Goal: Ask a question: Seek information or help from site administrators or community

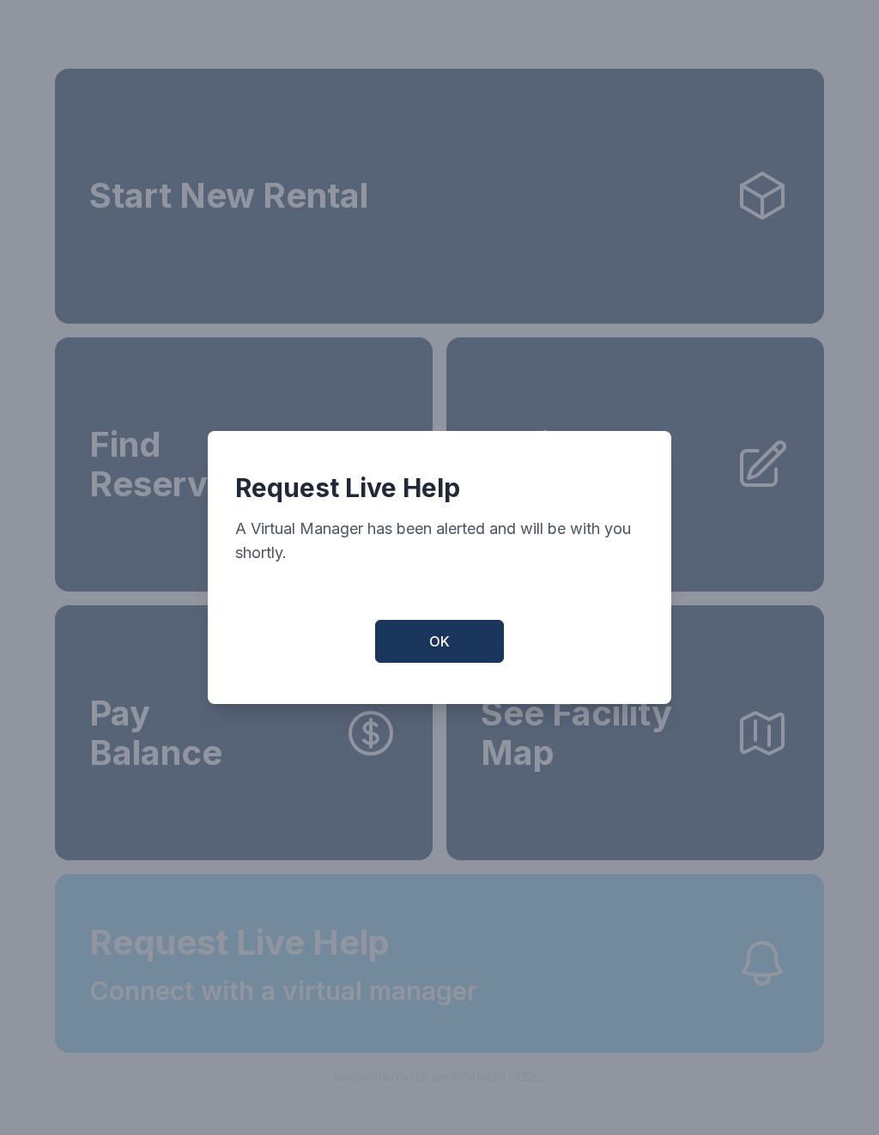
click at [430, 652] on span "OK" at bounding box center [439, 641] width 21 height 21
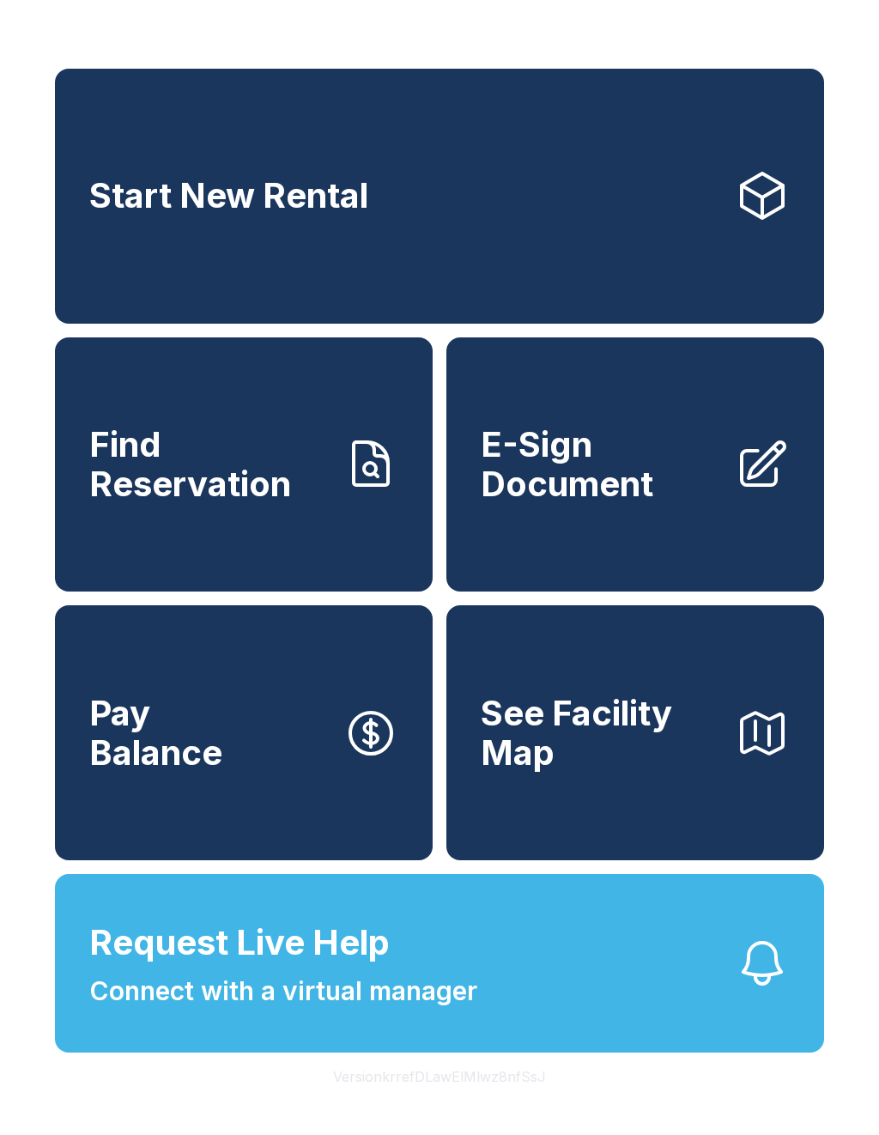
click at [403, 1005] on span "Request Live Help Connect with a virtual manager" at bounding box center [283, 964] width 388 height 94
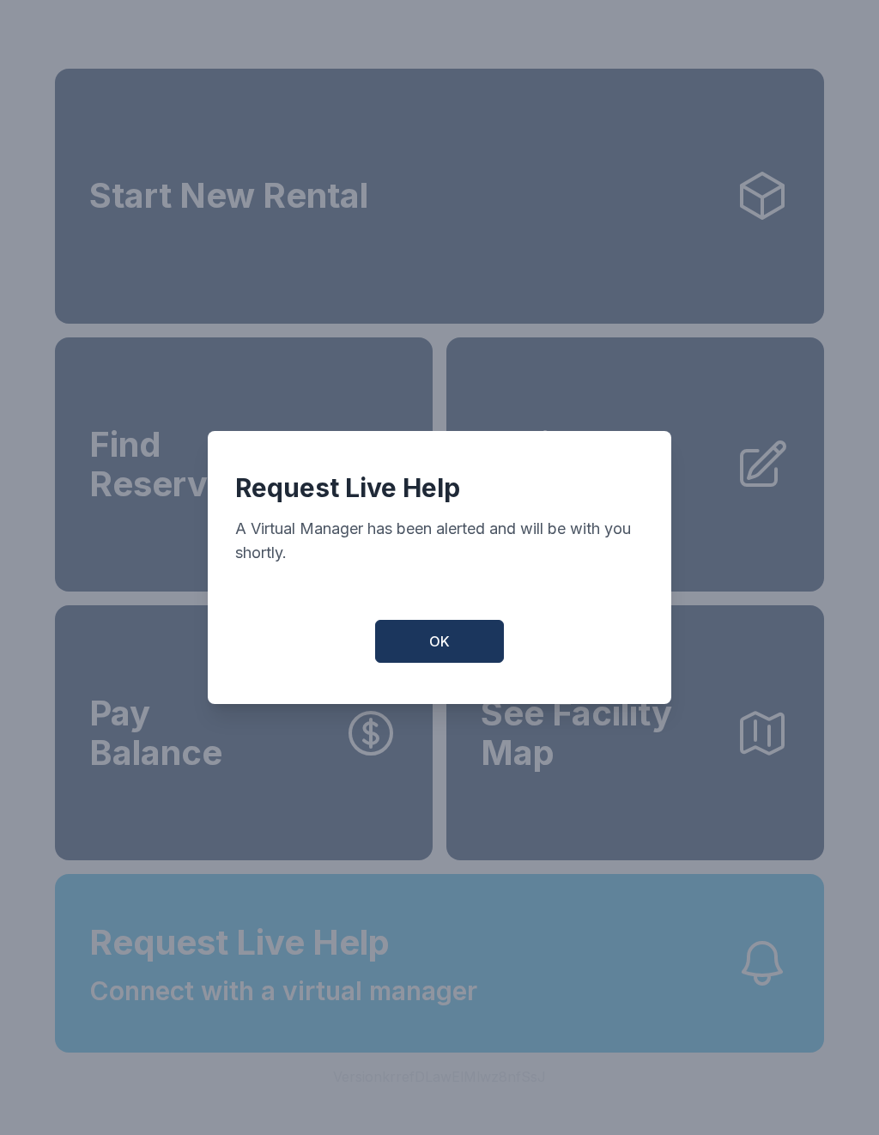
click at [454, 646] on button "OK" at bounding box center [439, 641] width 129 height 43
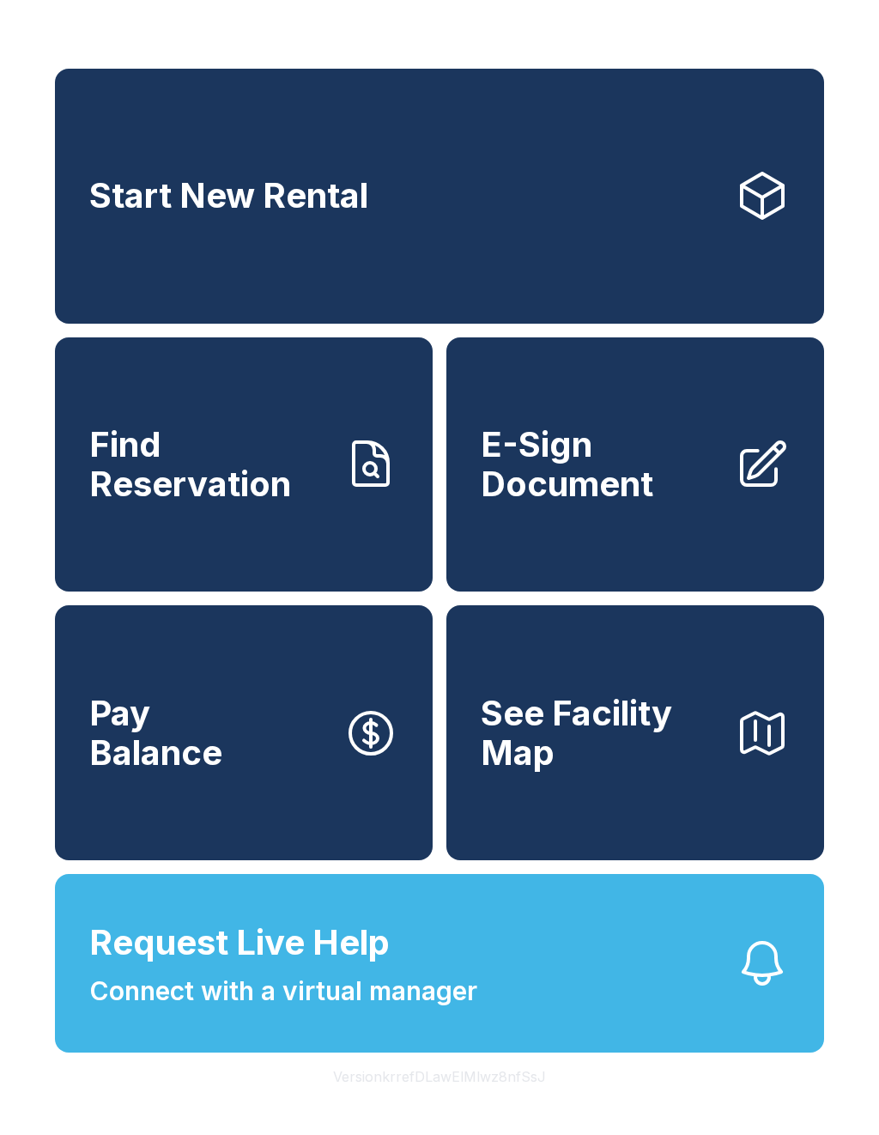
click at [367, 1010] on span "Connect with a virtual manager" at bounding box center [283, 991] width 388 height 39
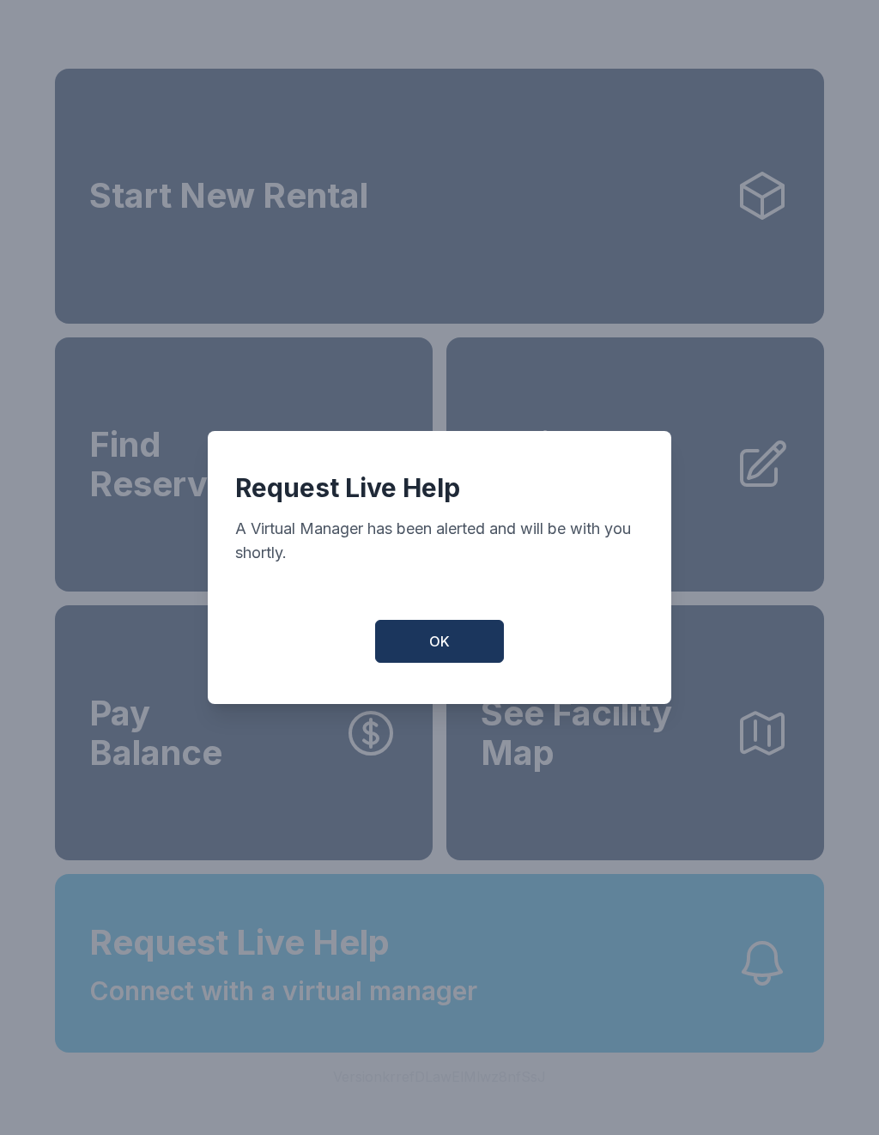
click at [438, 645] on span "OK" at bounding box center [439, 641] width 21 height 21
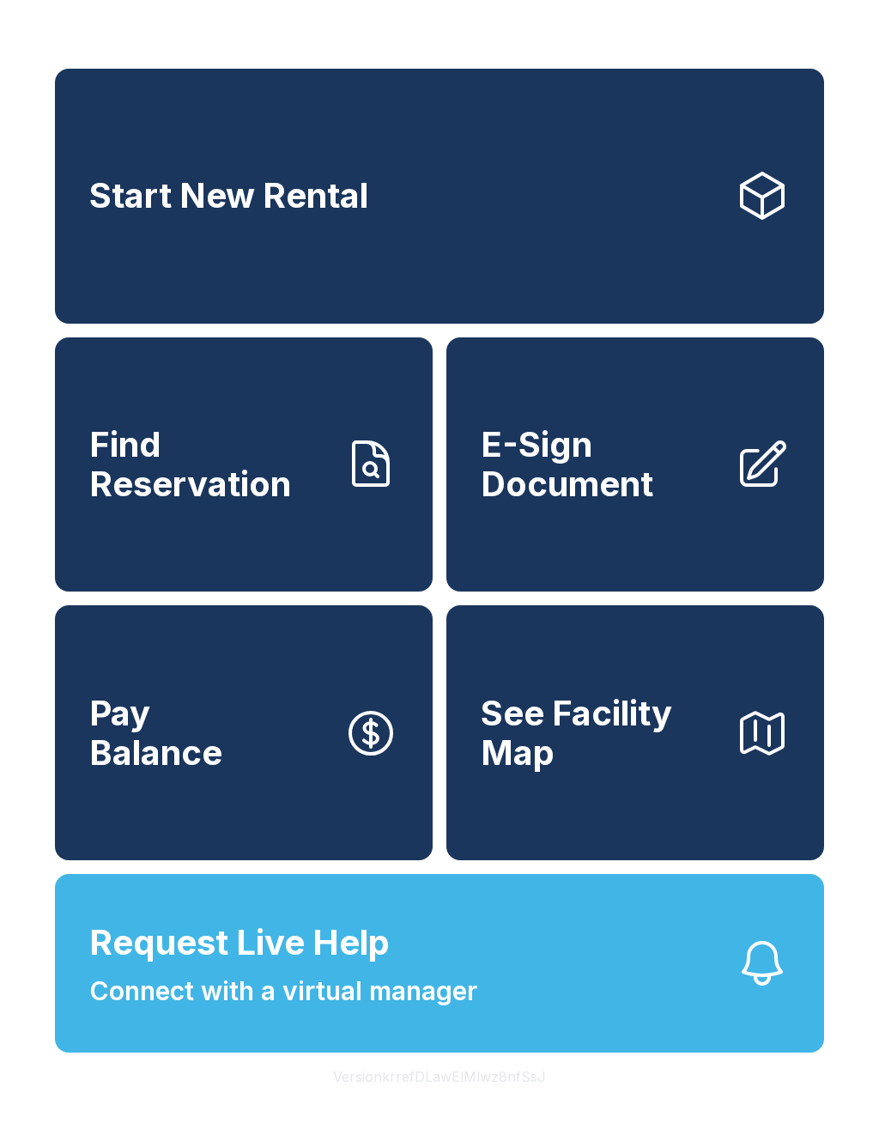
click at [349, 968] on span "Request Live Help" at bounding box center [239, 943] width 300 height 52
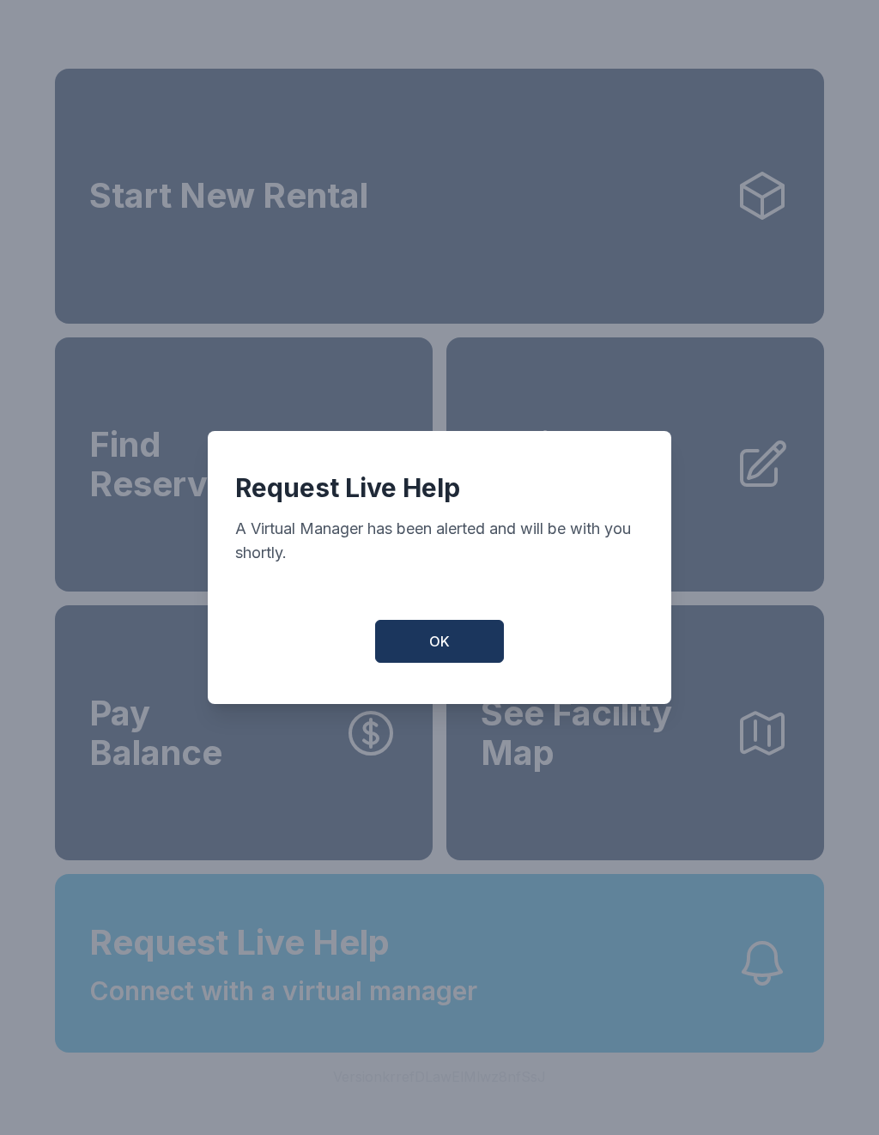
click at [452, 663] on button "OK" at bounding box center [439, 641] width 129 height 43
click at [459, 678] on div "Request Live Help A Virtual Manager has been alerted and will be with you short…" at bounding box center [440, 567] width 464 height 273
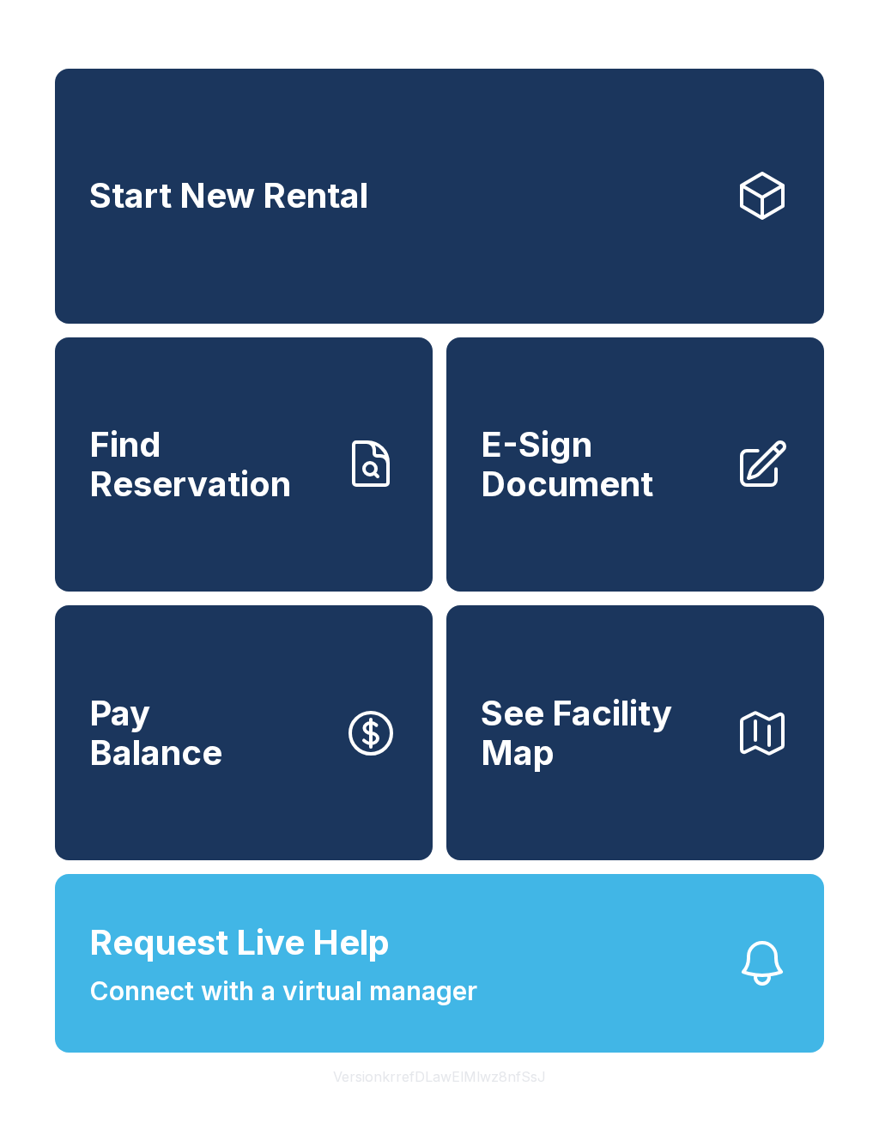
click at [446, 683] on button "See Facility Map" at bounding box center [635, 732] width 378 height 255
click at [276, 968] on span "Request Live Help" at bounding box center [239, 943] width 300 height 52
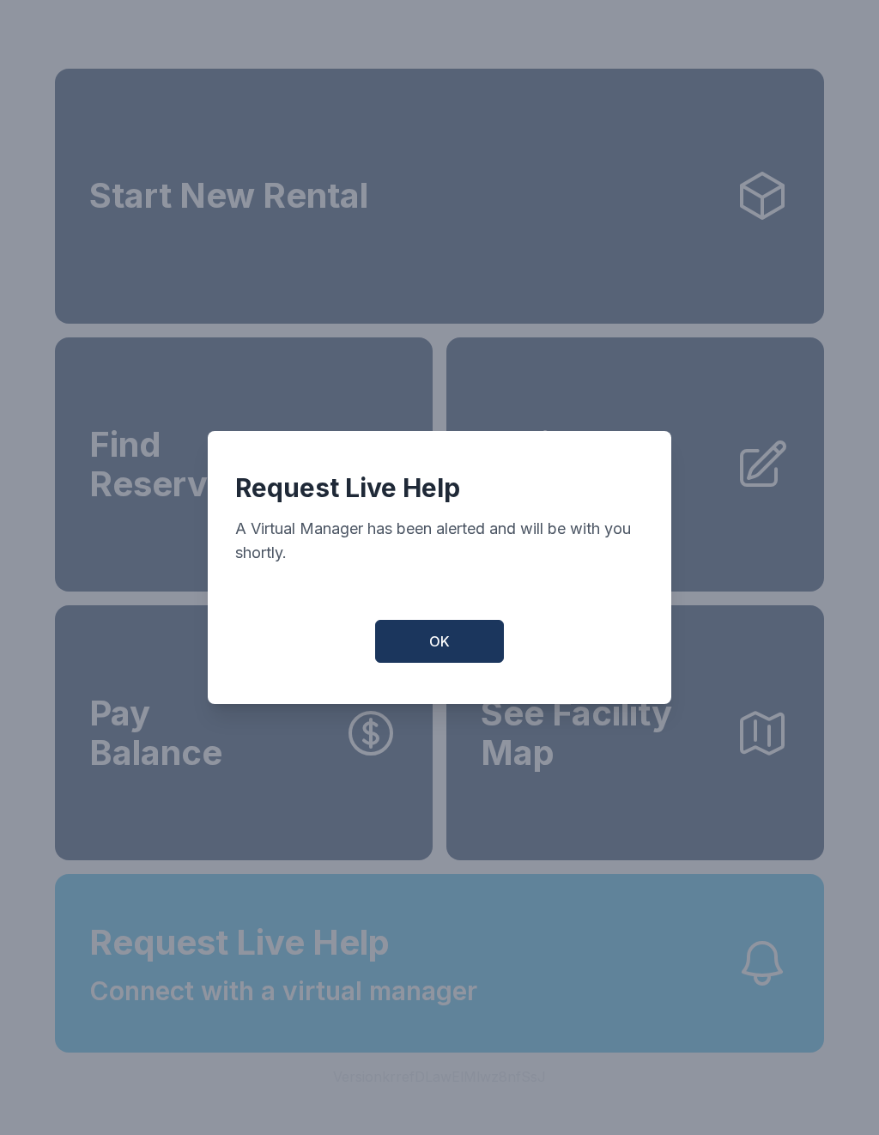
click at [450, 650] on button "OK" at bounding box center [439, 641] width 129 height 43
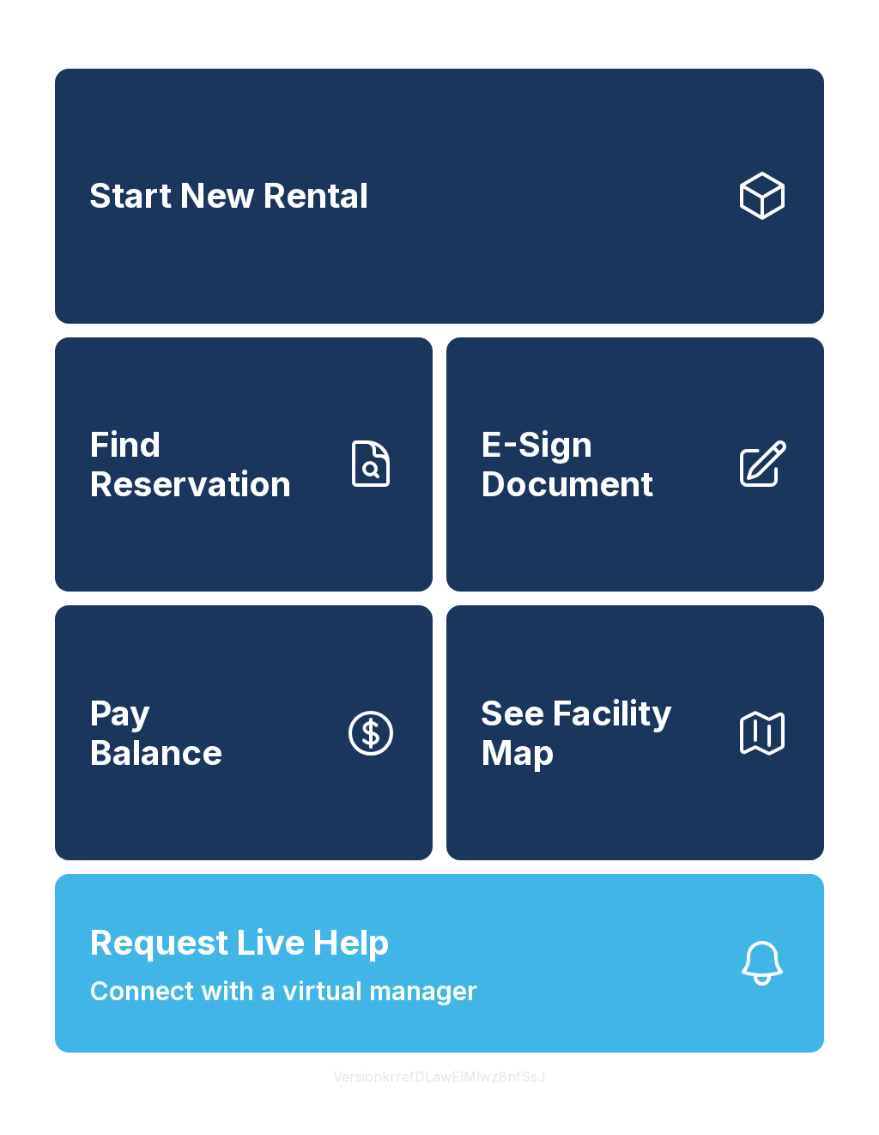
click at [470, 1010] on span "Connect with a virtual manager" at bounding box center [283, 991] width 388 height 39
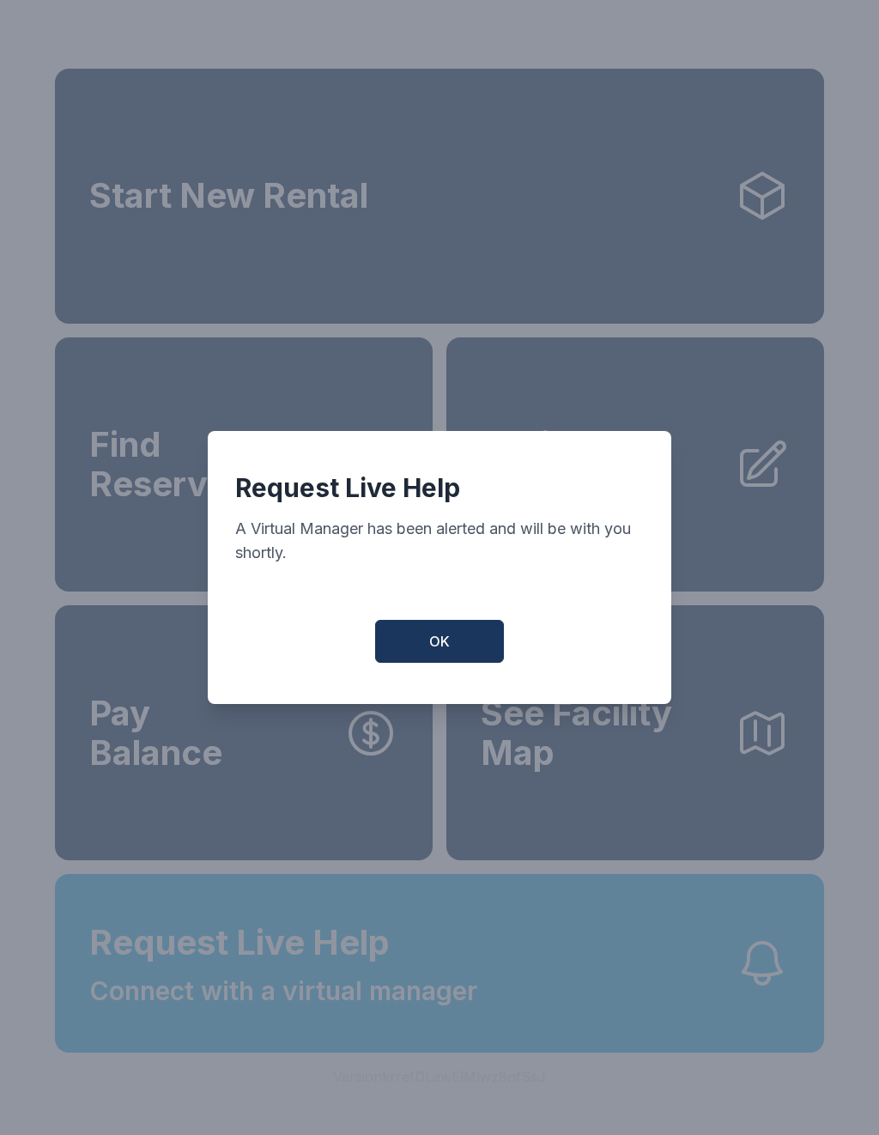
click at [452, 650] on button "OK" at bounding box center [439, 641] width 129 height 43
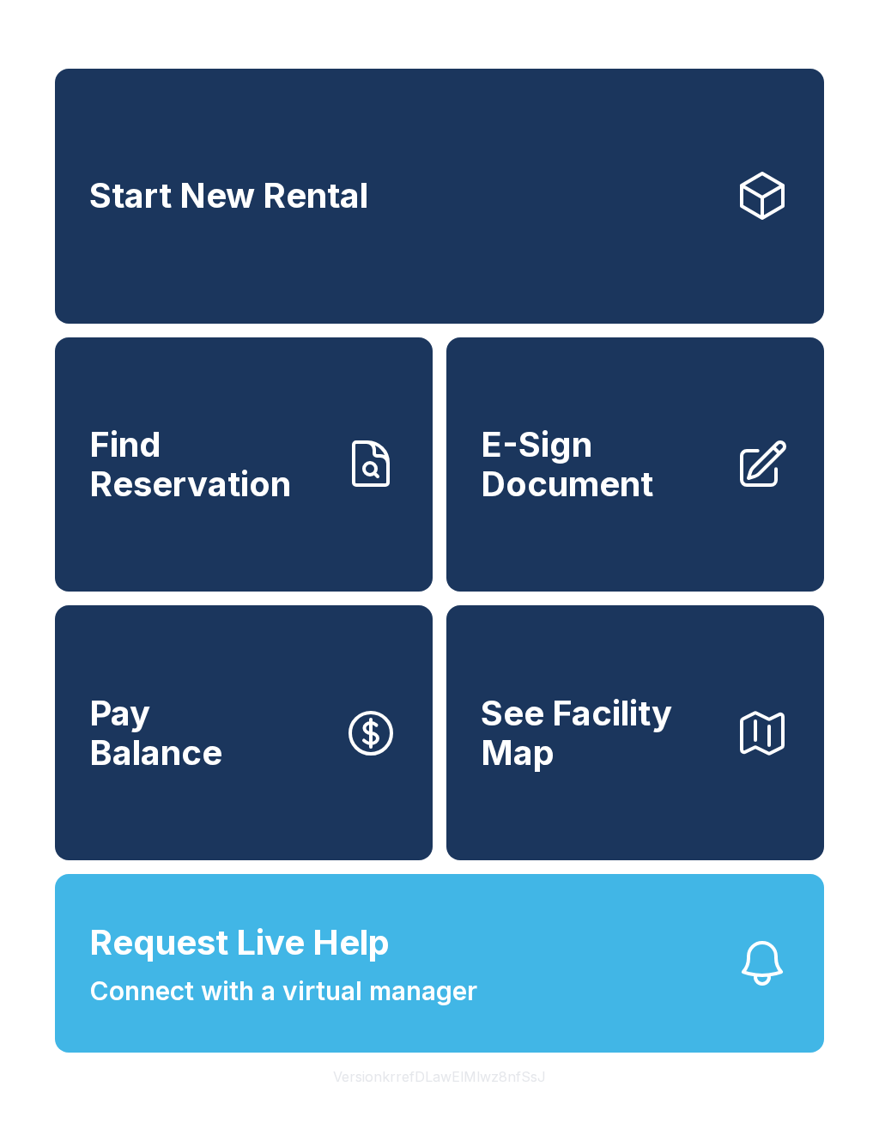
click at [450, 967] on span "Request Live Help Connect with a virtual manager" at bounding box center [283, 964] width 388 height 94
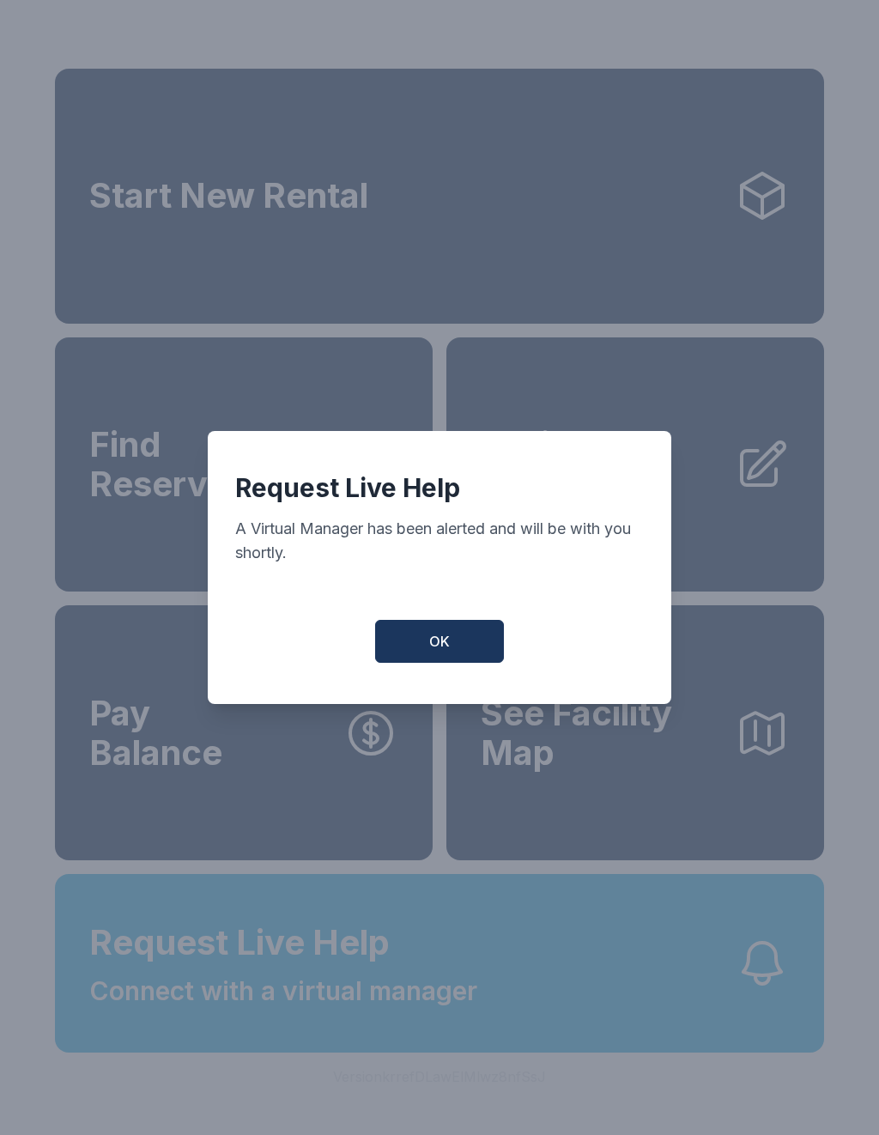
click at [442, 652] on span "OK" at bounding box center [439, 641] width 21 height 21
